Goal: Navigation & Orientation: Find specific page/section

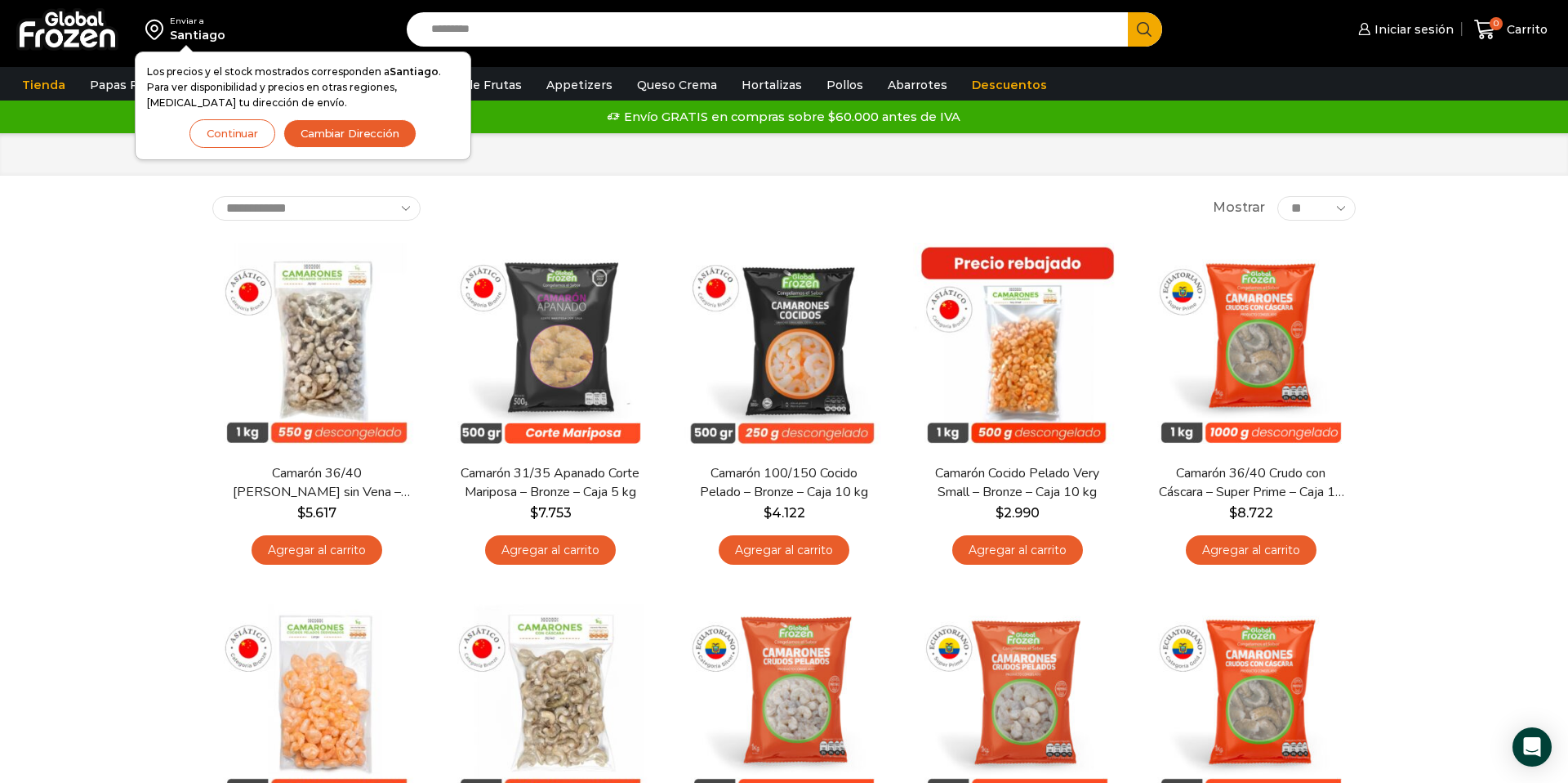
click at [226, 137] on button "Continuar" at bounding box center [233, 133] width 86 height 29
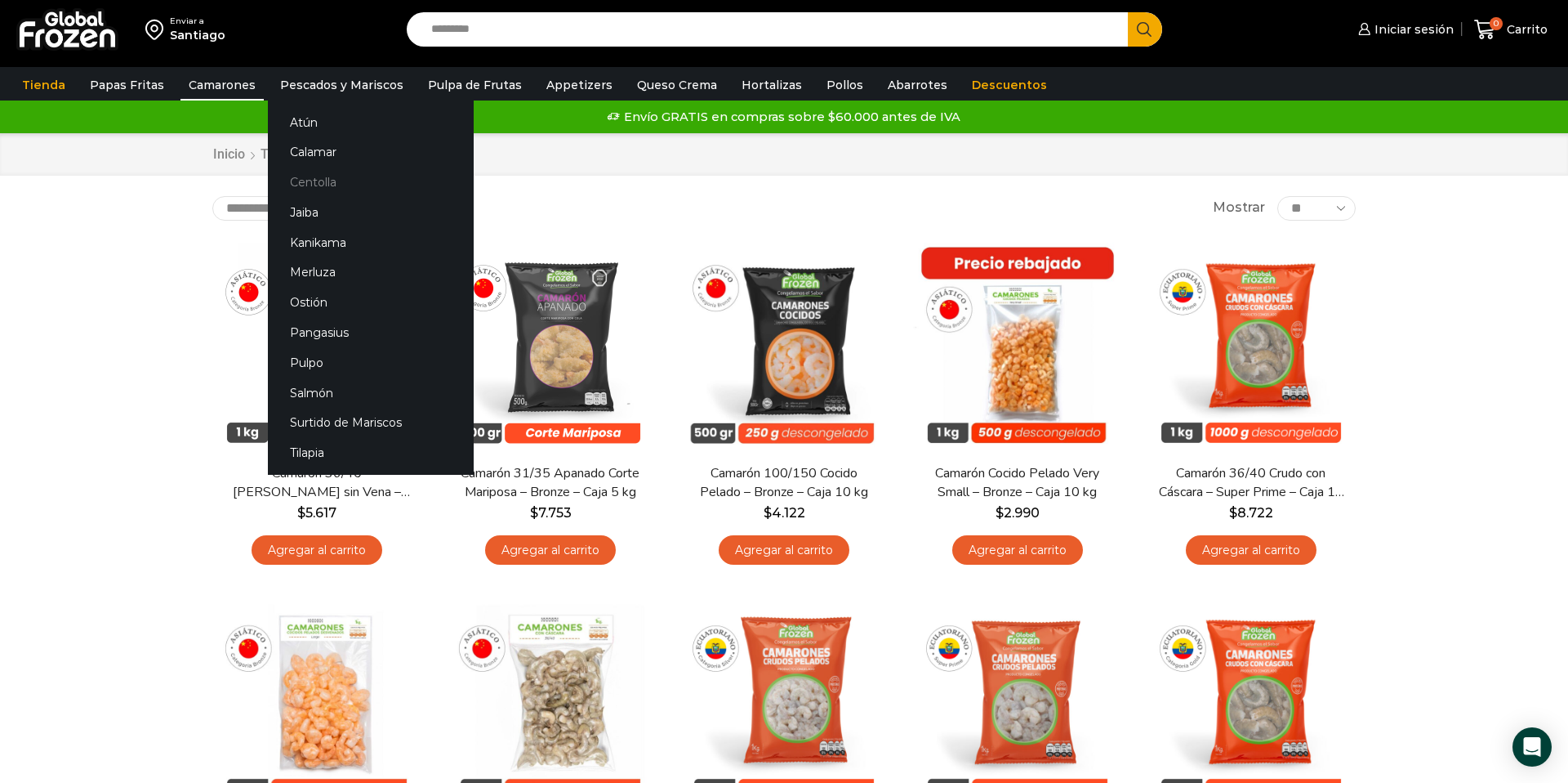
click at [300, 181] on link "Centolla" at bounding box center [371, 182] width 206 height 31
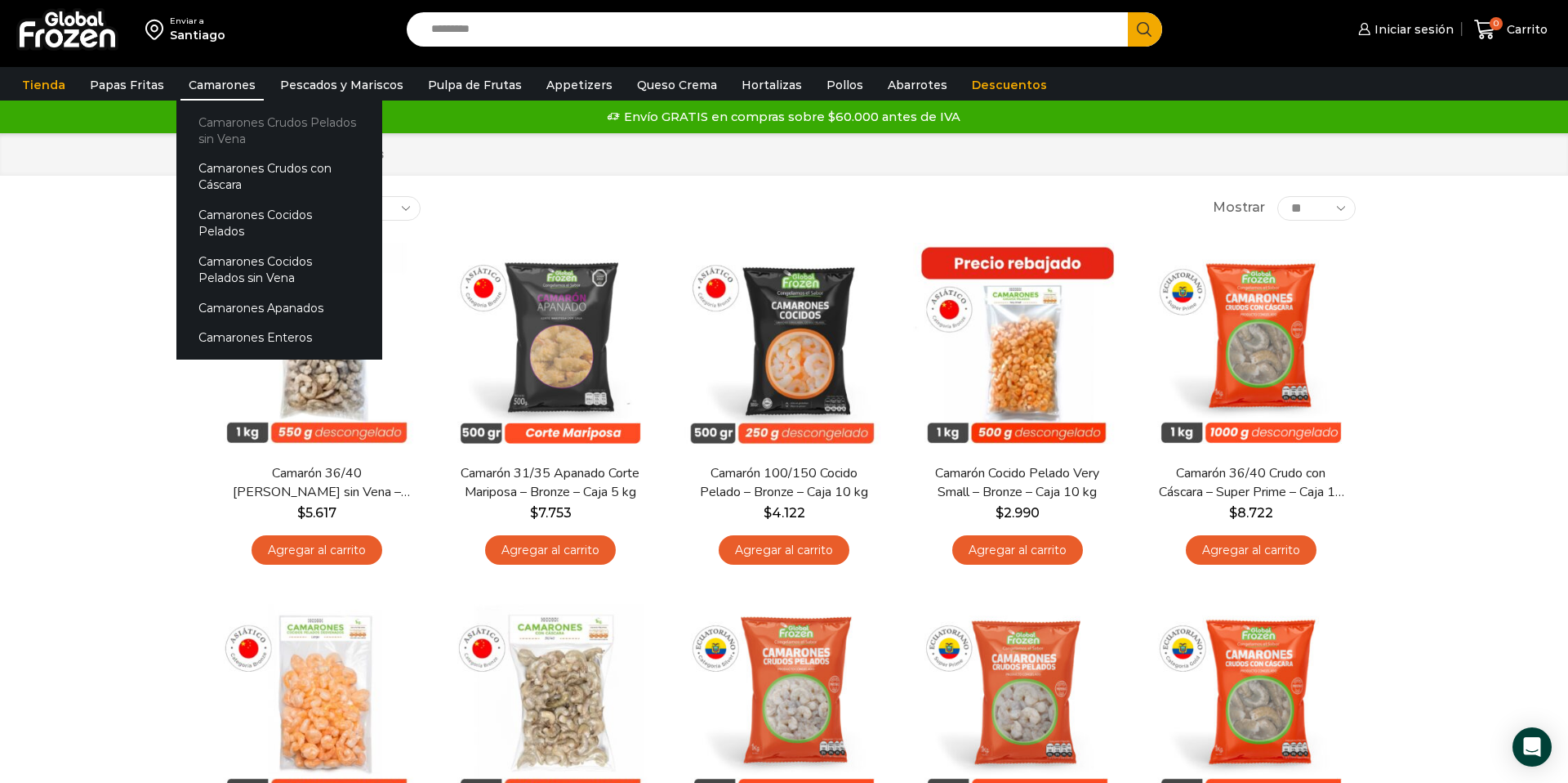
click at [233, 120] on link "Camarones Crudos Pelados sin Vena" at bounding box center [279, 130] width 206 height 46
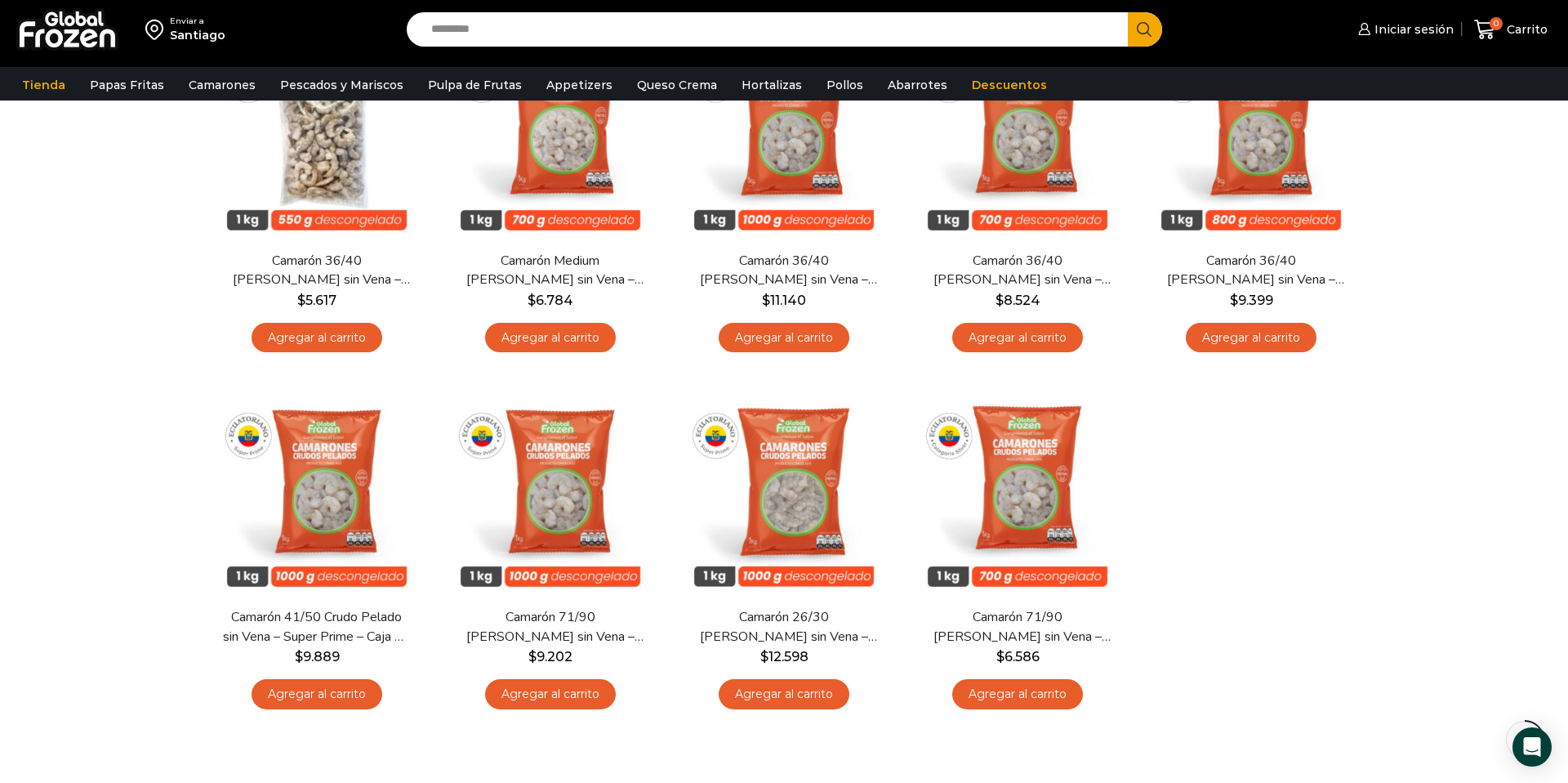
scroll to position [223, 0]
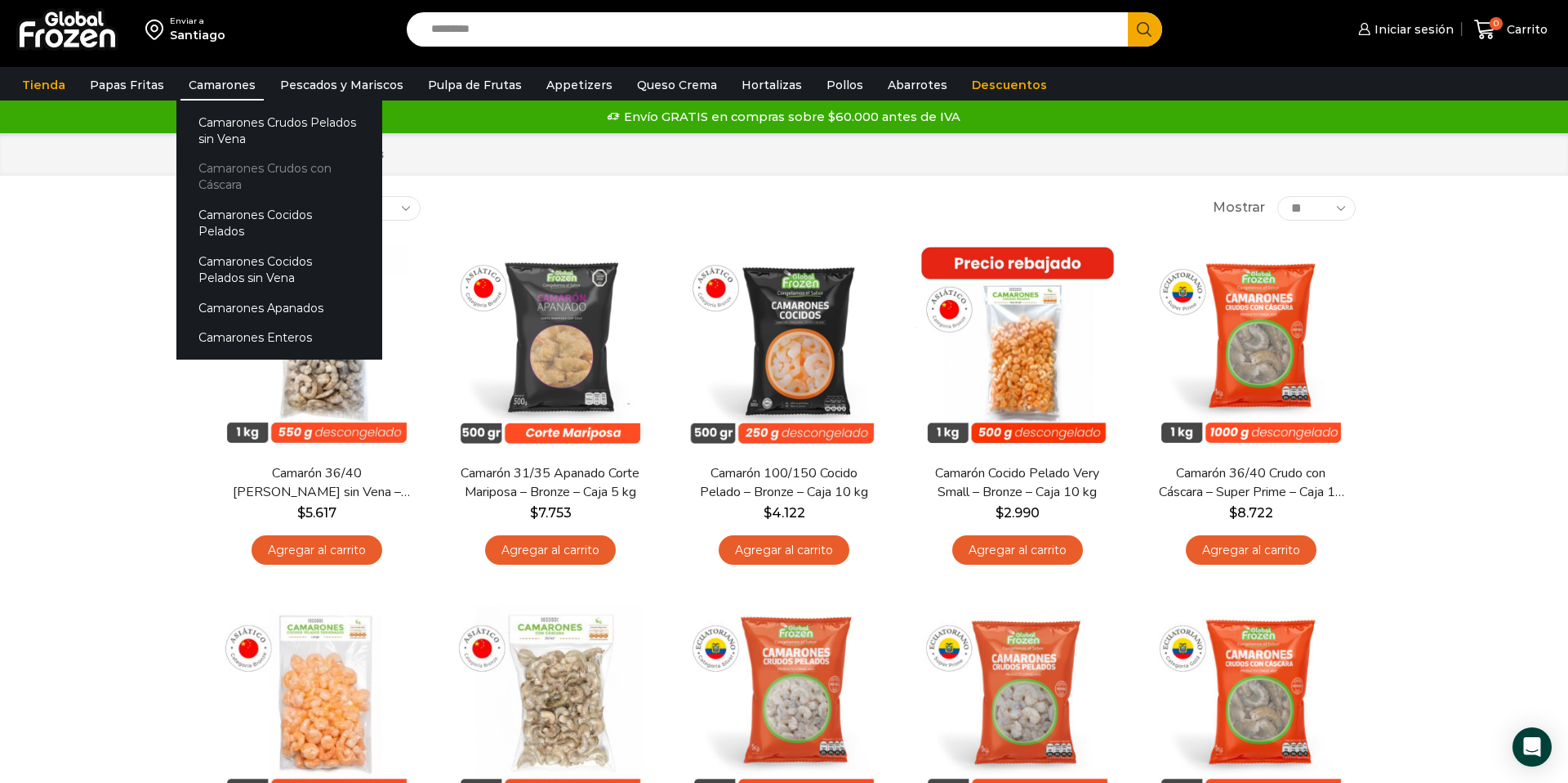
click at [218, 177] on link "Camarones Crudos con Cáscara" at bounding box center [279, 177] width 206 height 46
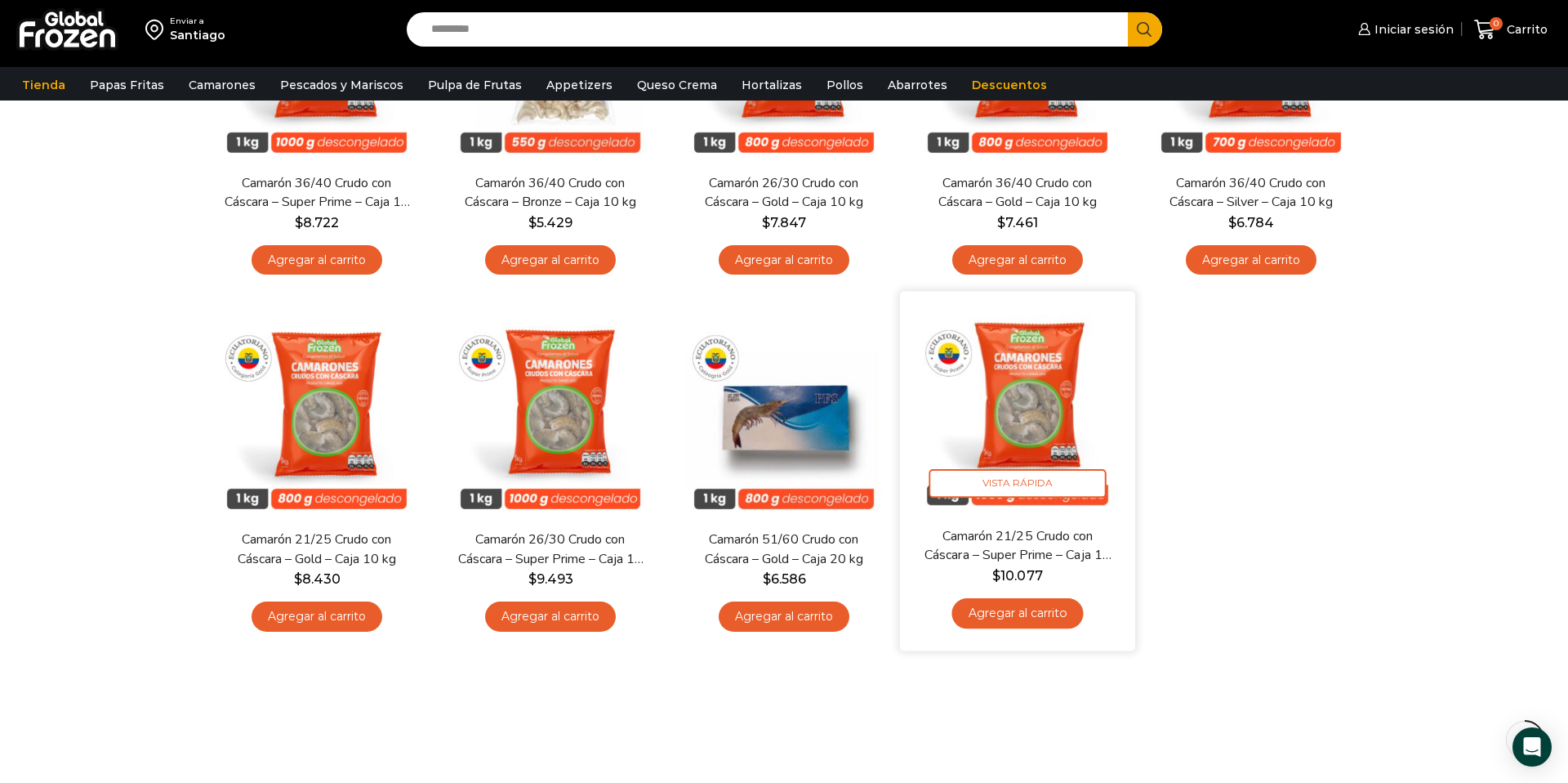
scroll to position [295, 0]
click at [1016, 368] on img at bounding box center [1018, 410] width 211 height 211
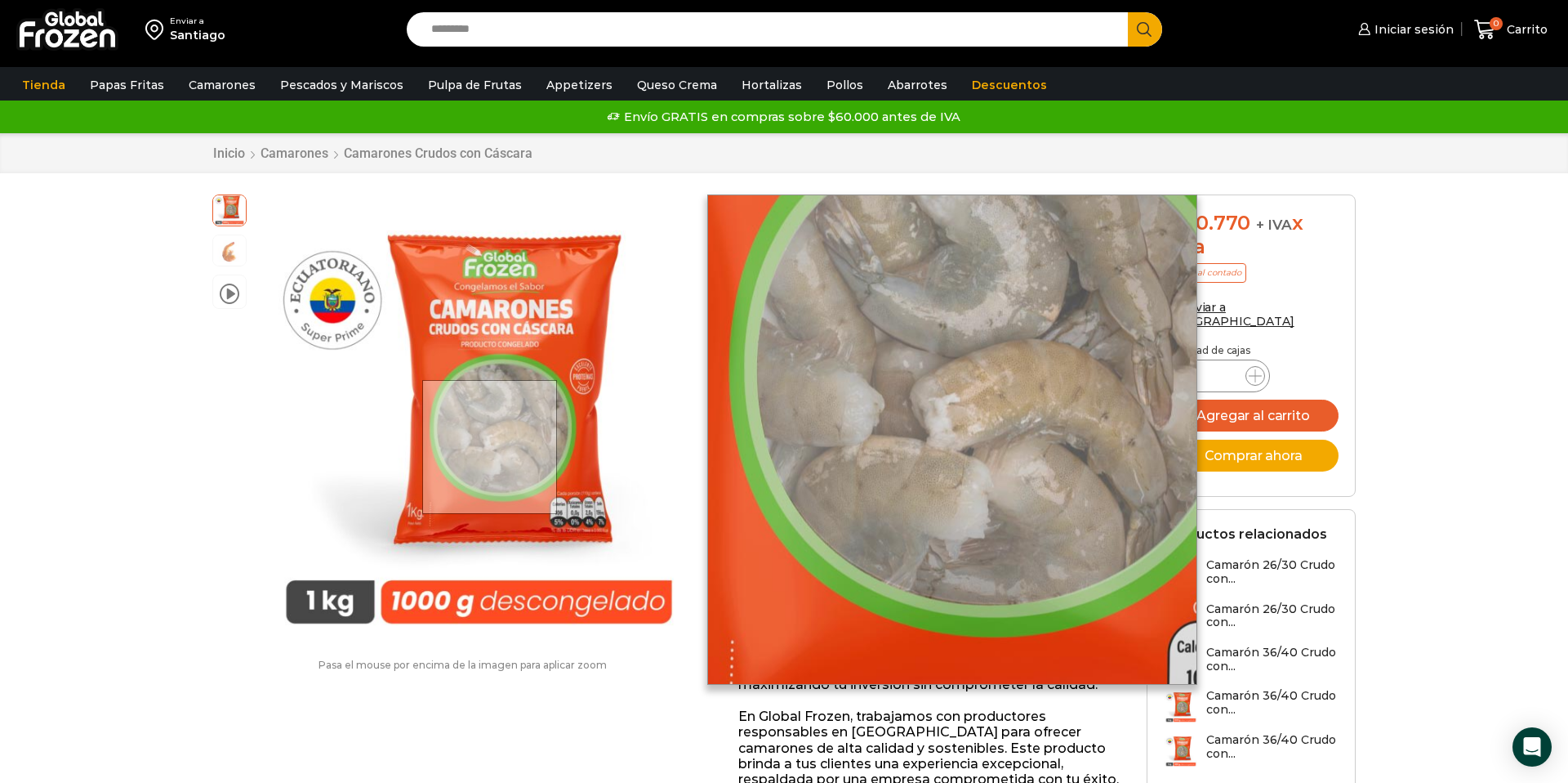
click at [491, 448] on div at bounding box center [489, 447] width 135 height 135
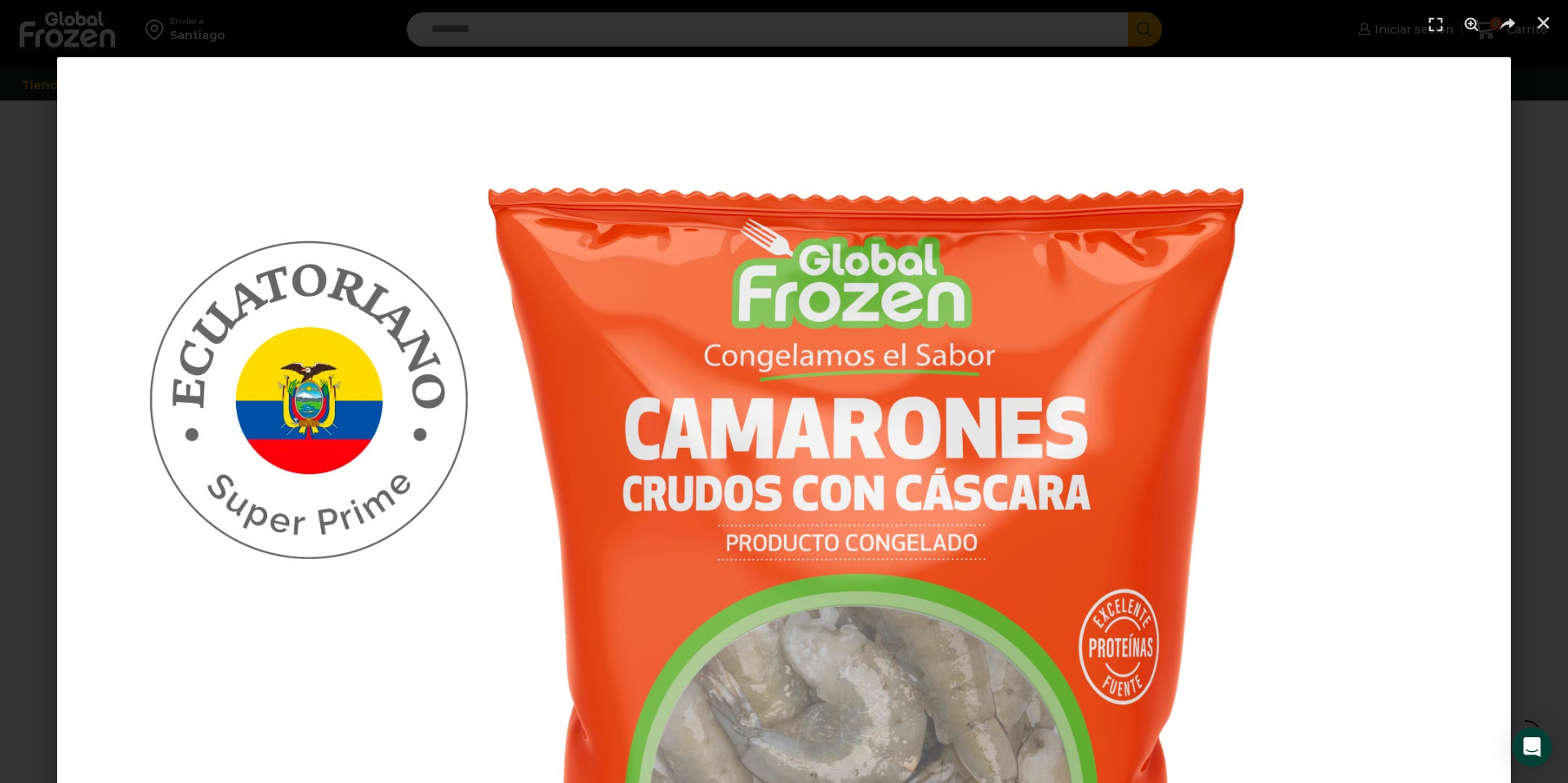
scroll to position [367, 0]
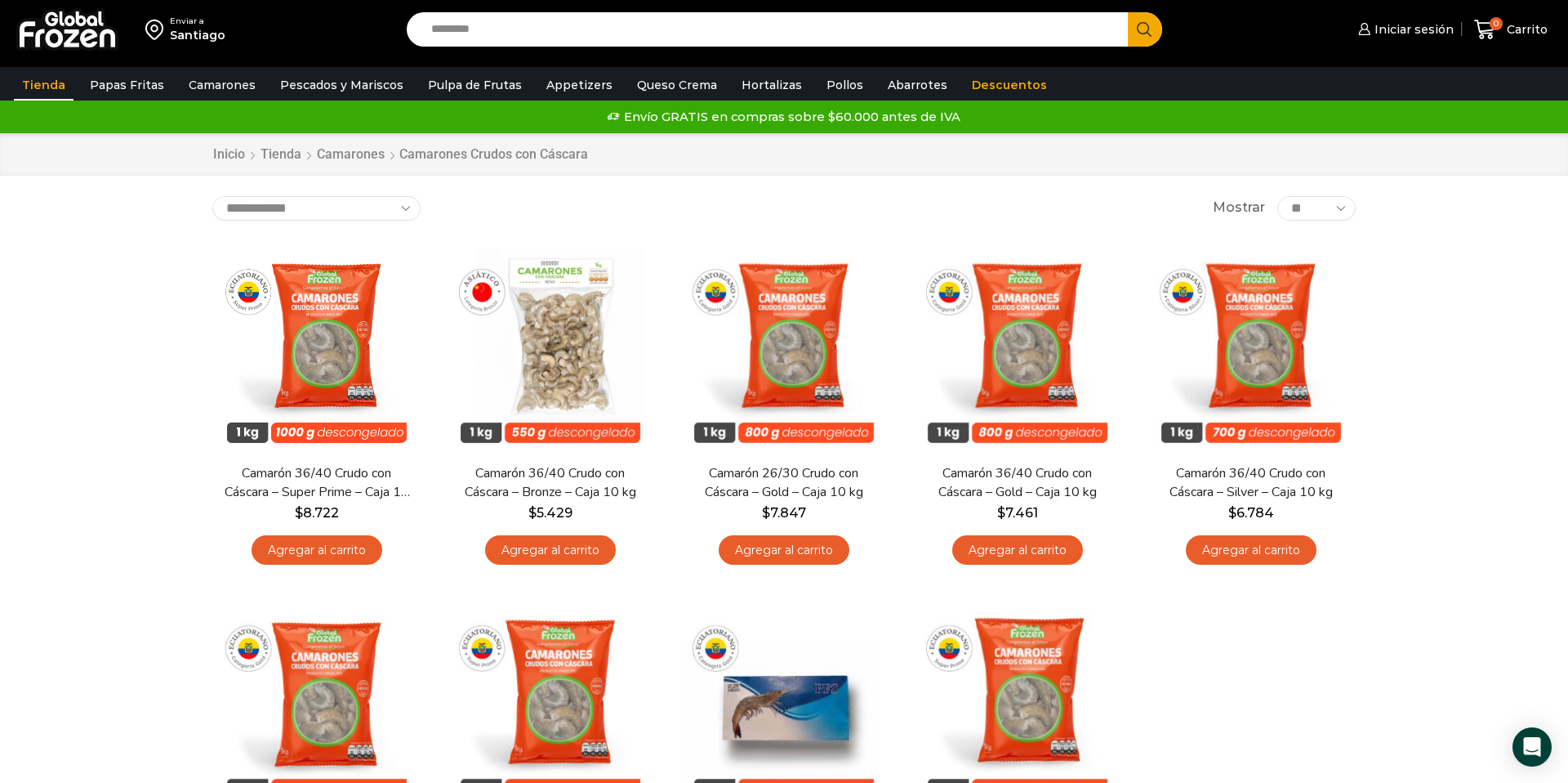
click at [49, 82] on link "Tienda" at bounding box center [44, 85] width 60 height 31
